Goal: Information Seeking & Learning: Learn about a topic

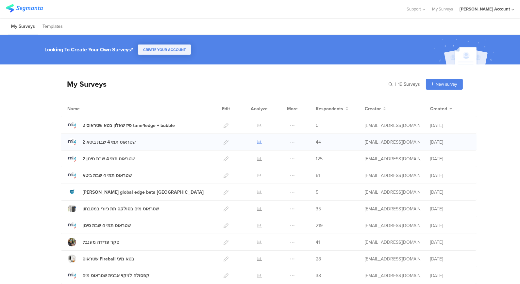
click at [257, 142] on icon at bounding box center [259, 141] width 5 height 5
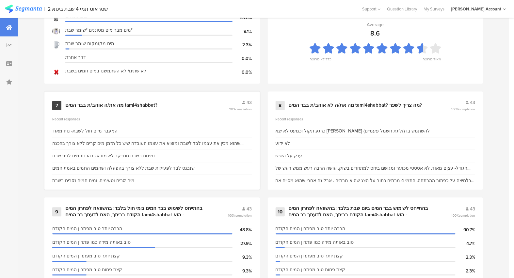
scroll to position [581, 0]
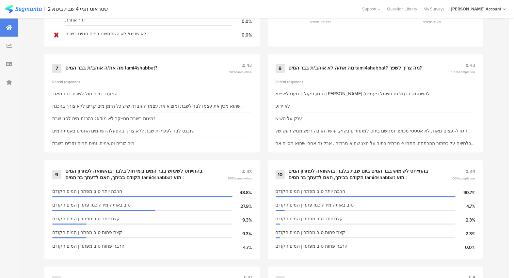
drag, startPoint x: 151, startPoint y: 105, endPoint x: 24, endPoint y: 129, distance: 129.7
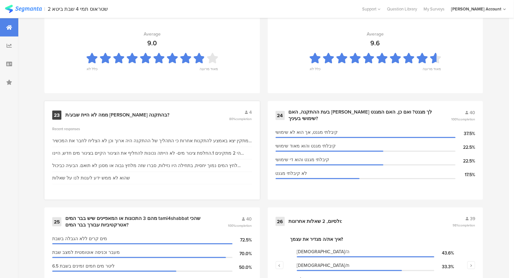
scroll to position [1416, 0]
